Goal: Task Accomplishment & Management: Complete application form

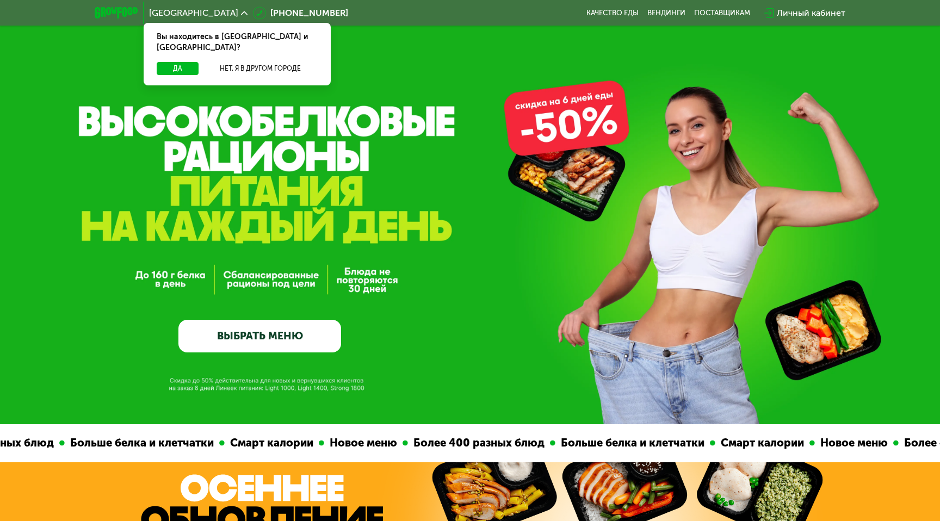
click at [770, 12] on icon at bounding box center [770, 13] width 10 height 10
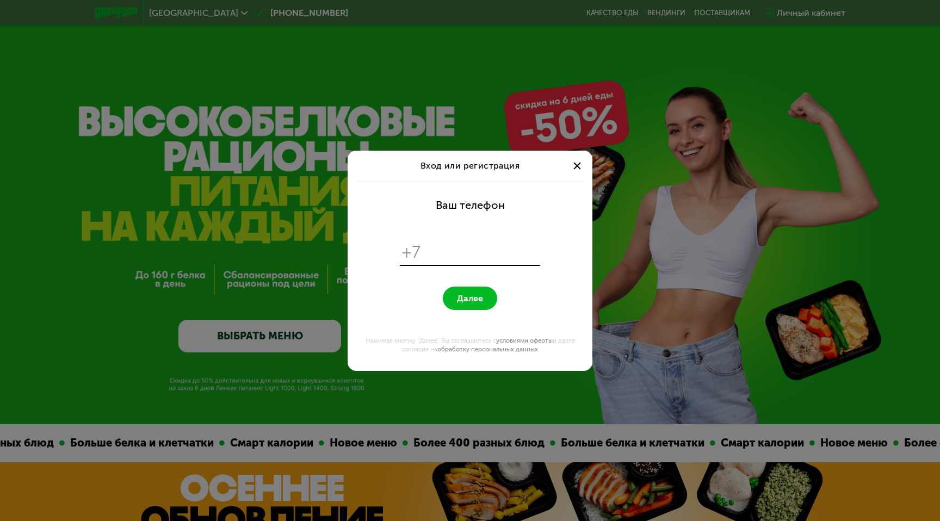
click at [436, 249] on input "tel" at bounding box center [483, 252] width 112 height 21
type input "**********"
click at [443, 287] on button "Далее" at bounding box center [470, 298] width 54 height 23
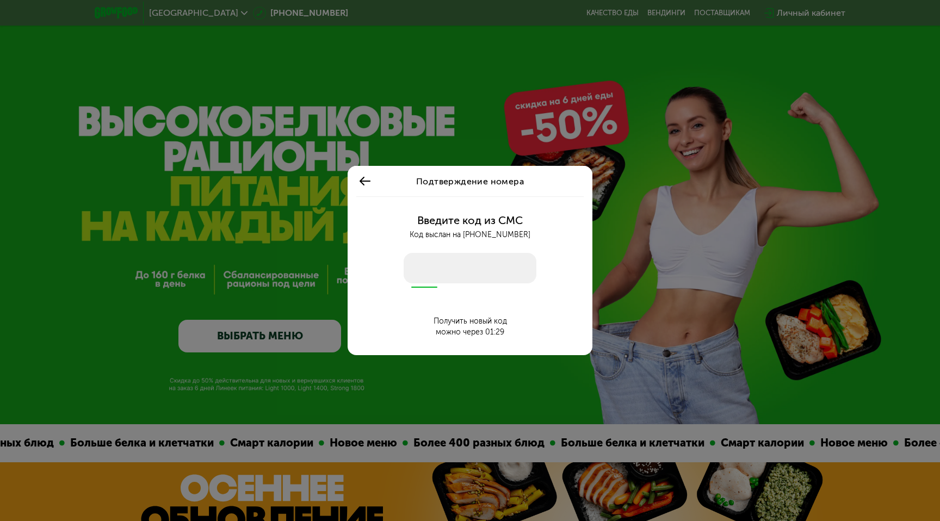
click at [445, 279] on input "number" at bounding box center [470, 268] width 133 height 30
click at [446, 274] on input "number" at bounding box center [470, 268] width 133 height 30
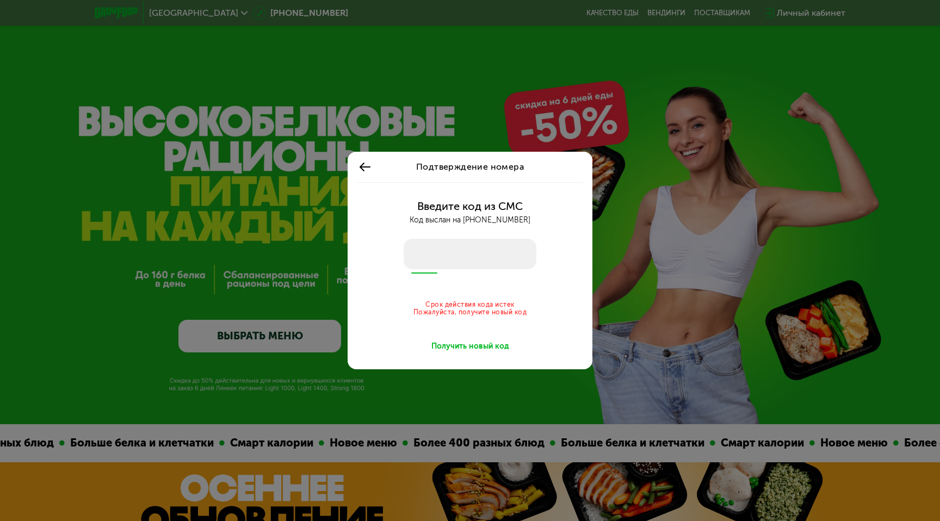
click at [459, 343] on div "Получить новый код" at bounding box center [471, 346] width 78 height 11
click at [362, 165] on use at bounding box center [365, 167] width 11 height 9
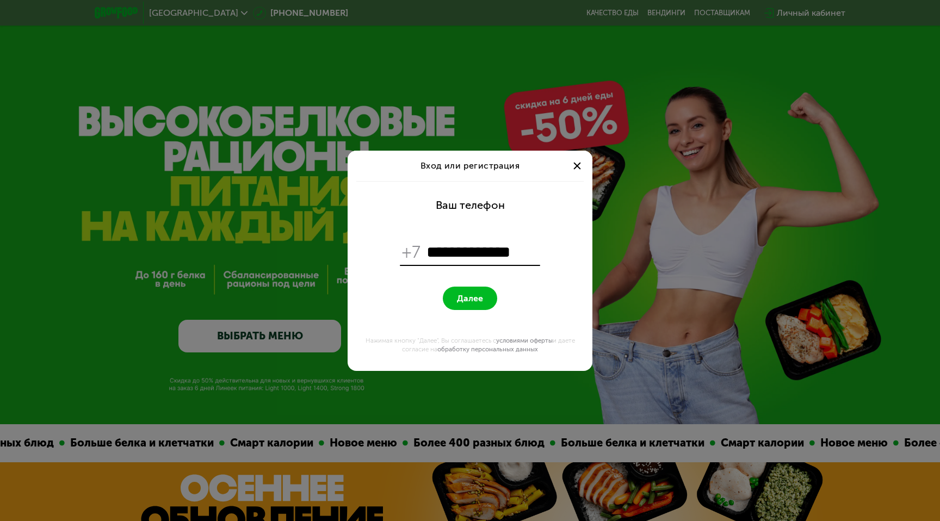
click at [484, 298] on button "Далее" at bounding box center [470, 298] width 54 height 23
